Goal: Find specific page/section: Find specific page/section

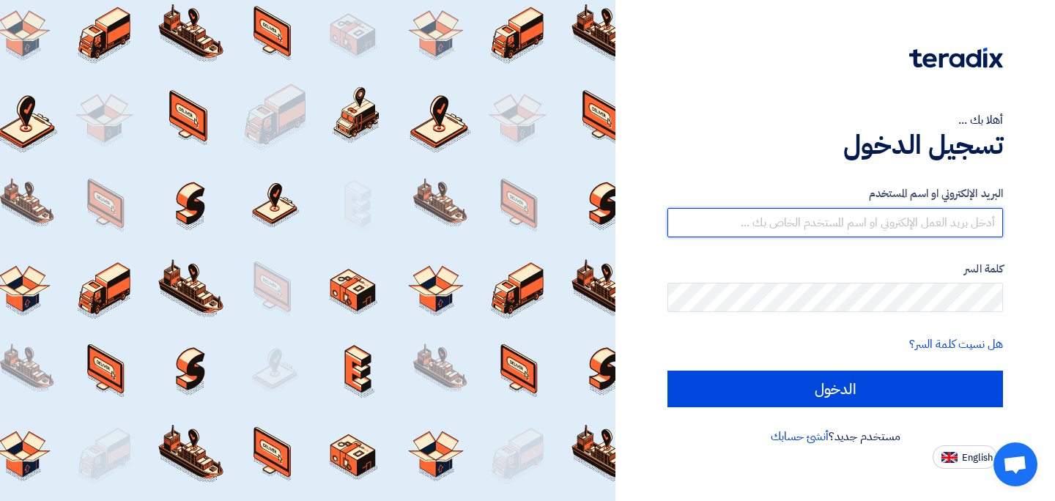
click at [840, 220] on input "text" at bounding box center [835, 222] width 336 height 29
type input "Abdulrahman.Alaghdaf@cenomi.com"
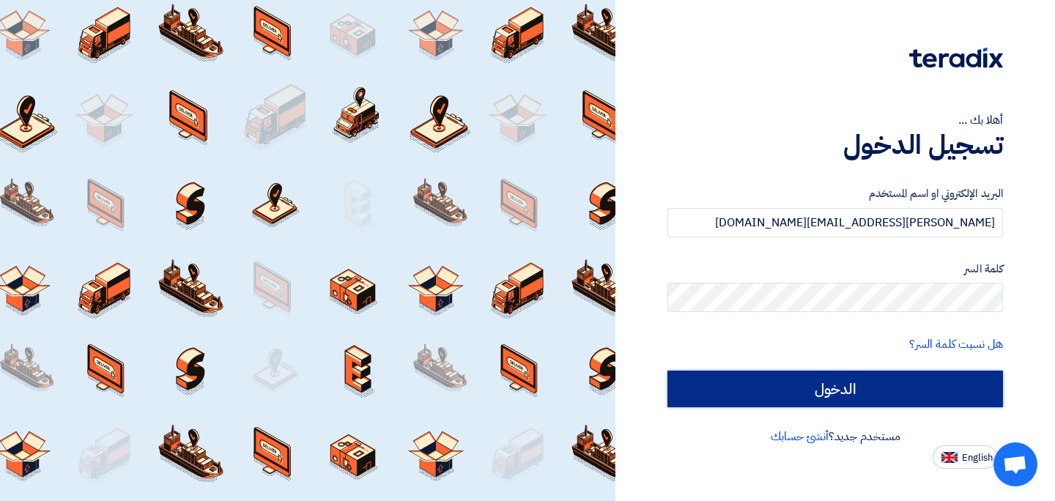
click at [843, 377] on input "الدخول" at bounding box center [835, 389] width 336 height 37
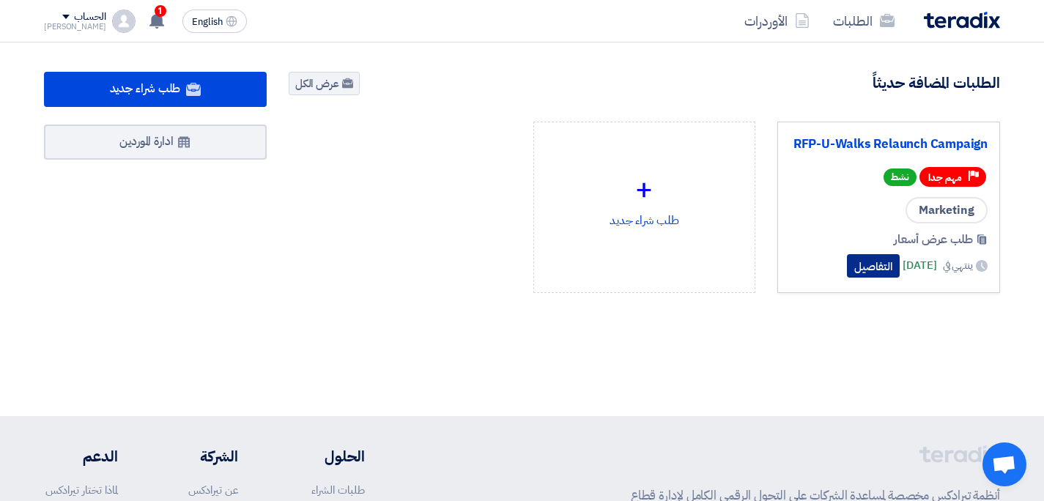
click at [847, 265] on button "التفاصيل" at bounding box center [873, 265] width 53 height 23
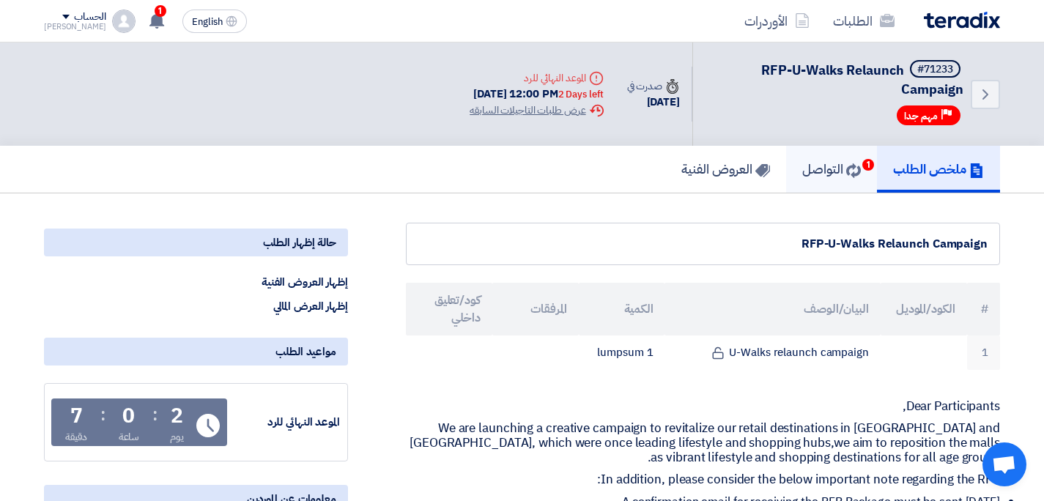
click at [814, 160] on h5 "التواصل 1" at bounding box center [831, 168] width 59 height 17
